Goal: Task Accomplishment & Management: Use online tool/utility

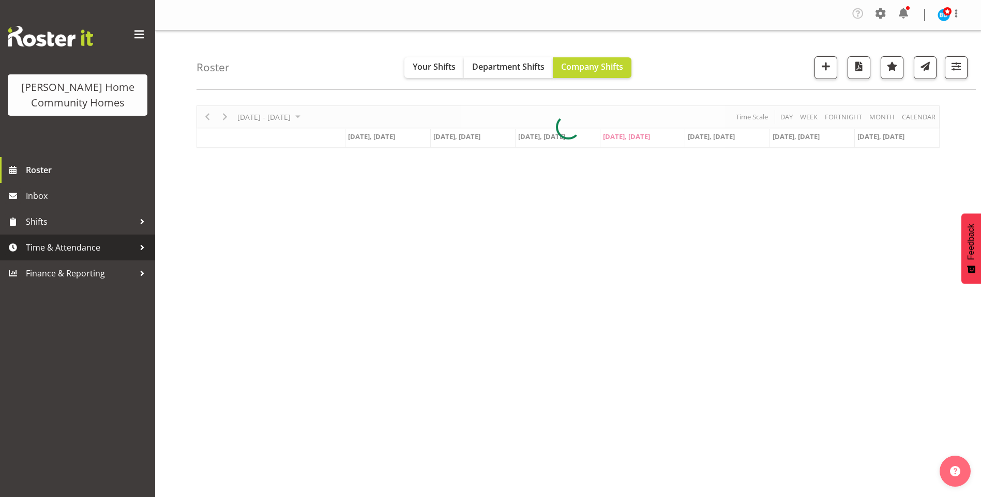
drag, startPoint x: 0, startPoint y: 0, endPoint x: 66, endPoint y: 252, distance: 260.7
click at [66, 253] on span "Time & Attendance" at bounding box center [80, 248] width 109 height 16
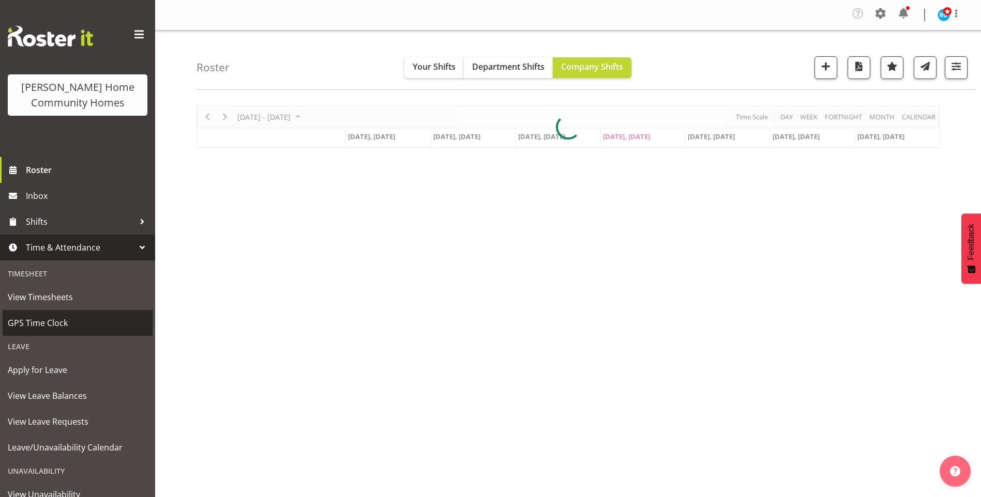
click at [39, 318] on span "GPS Time Clock" at bounding box center [78, 323] width 140 height 16
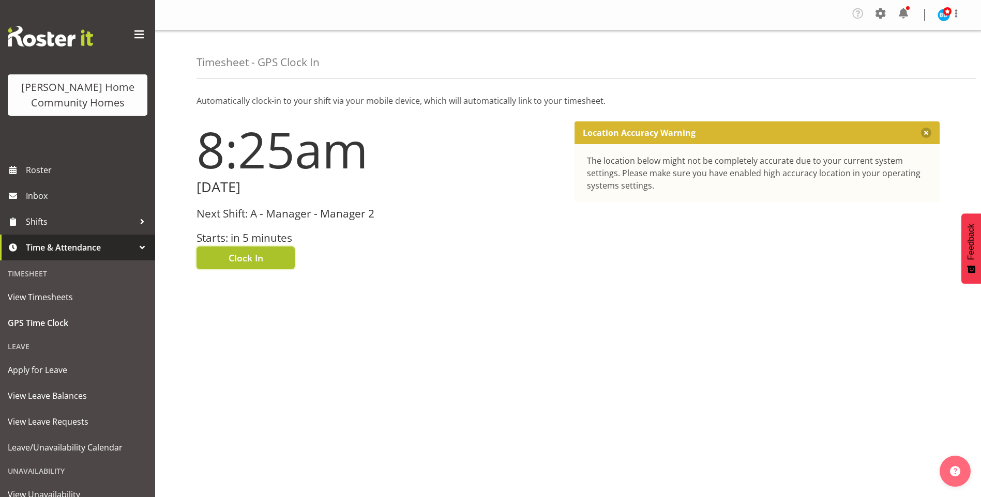
click at [249, 253] on span "Clock In" at bounding box center [246, 257] width 35 height 13
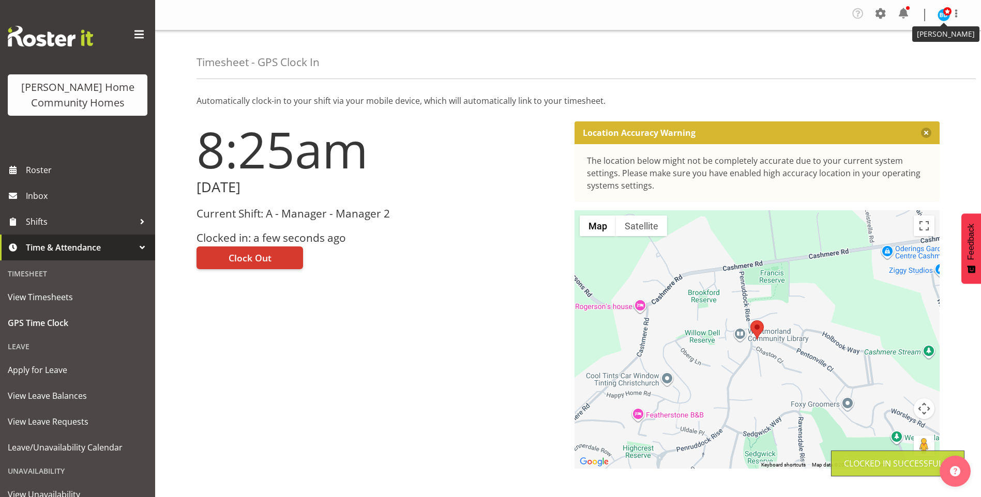
click at [942, 14] on img at bounding box center [943, 15] width 12 height 12
click at [906, 56] on link "Log Out" at bounding box center [912, 57] width 99 height 19
